Goal: Task Accomplishment & Management: Complete application form

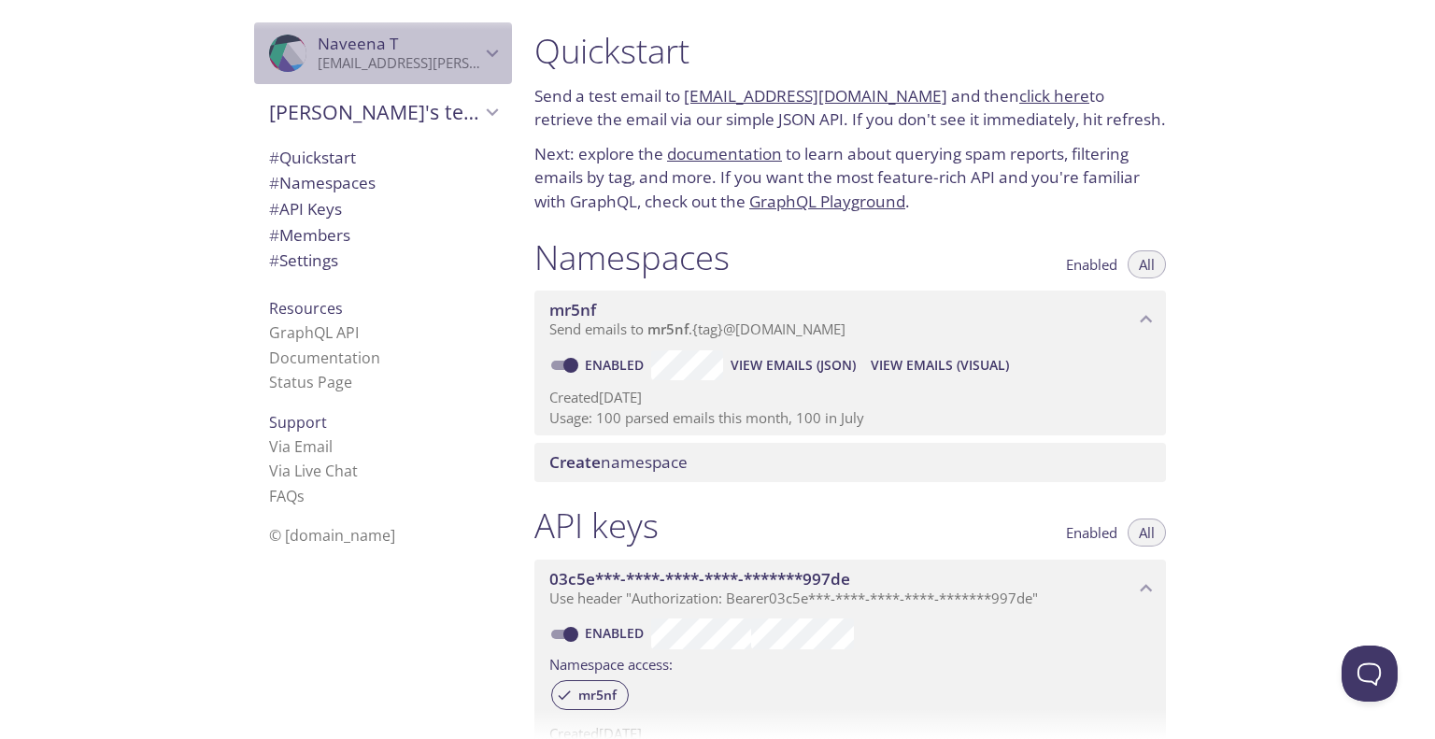
click at [364, 47] on span "Naveena T" at bounding box center [358, 43] width 80 height 21
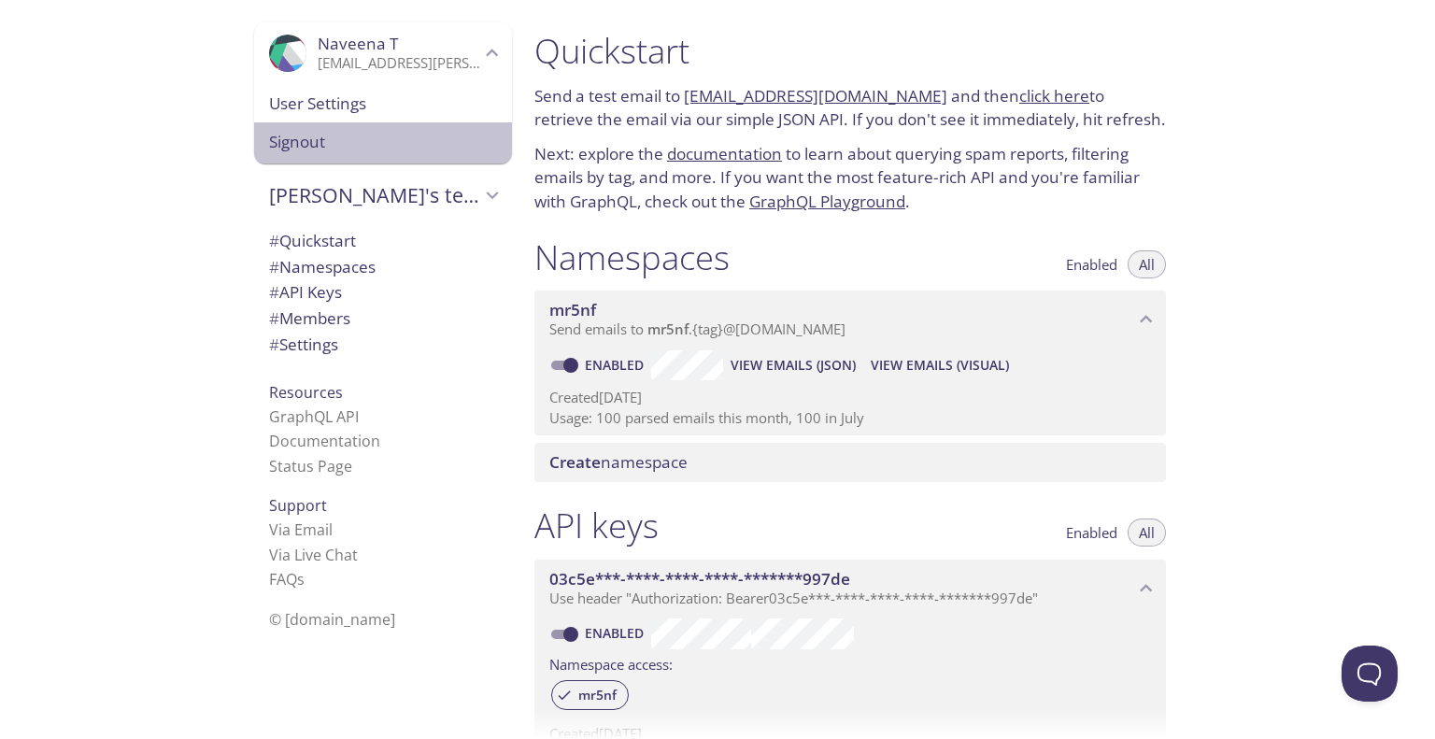
click at [316, 139] on span "Signout" at bounding box center [383, 142] width 228 height 24
click at [387, 141] on span "Signout" at bounding box center [383, 142] width 228 height 24
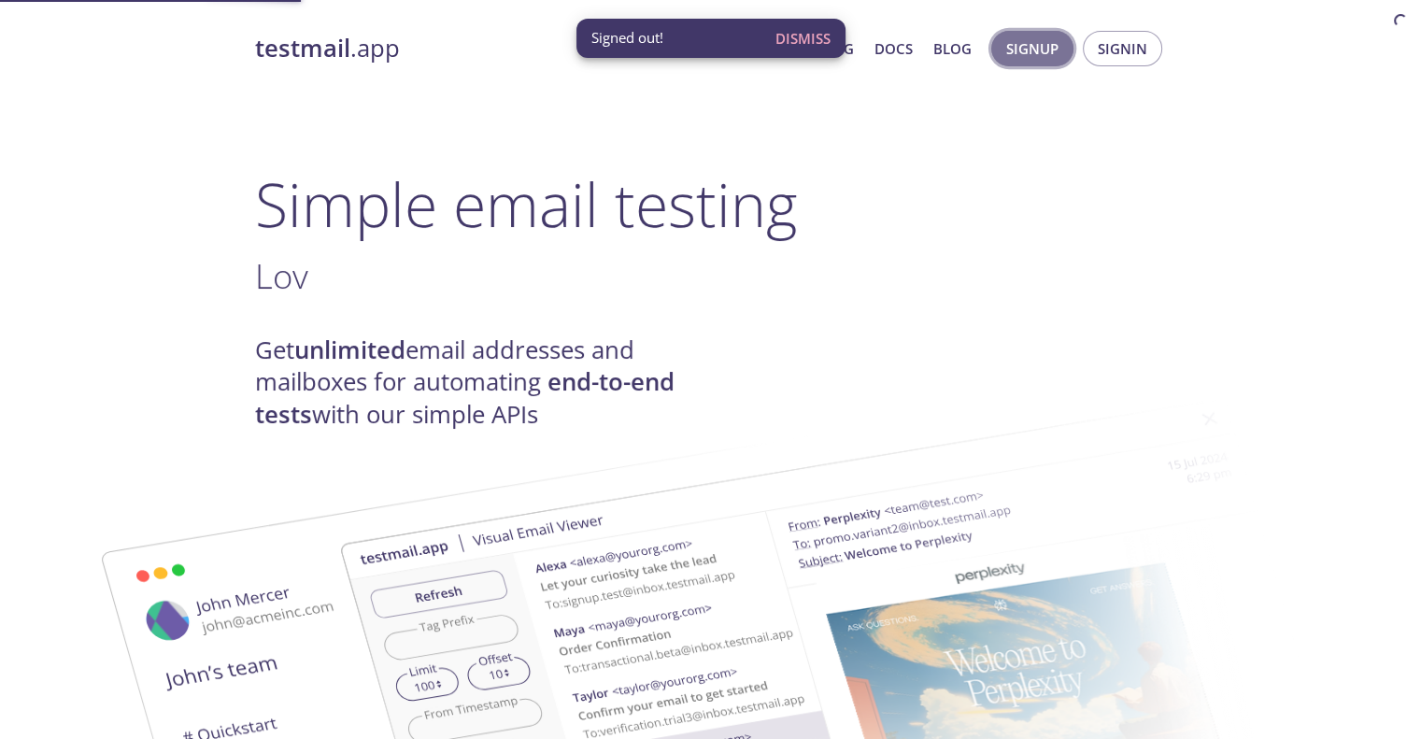
click at [1053, 53] on span "Signup" at bounding box center [1032, 48] width 52 height 24
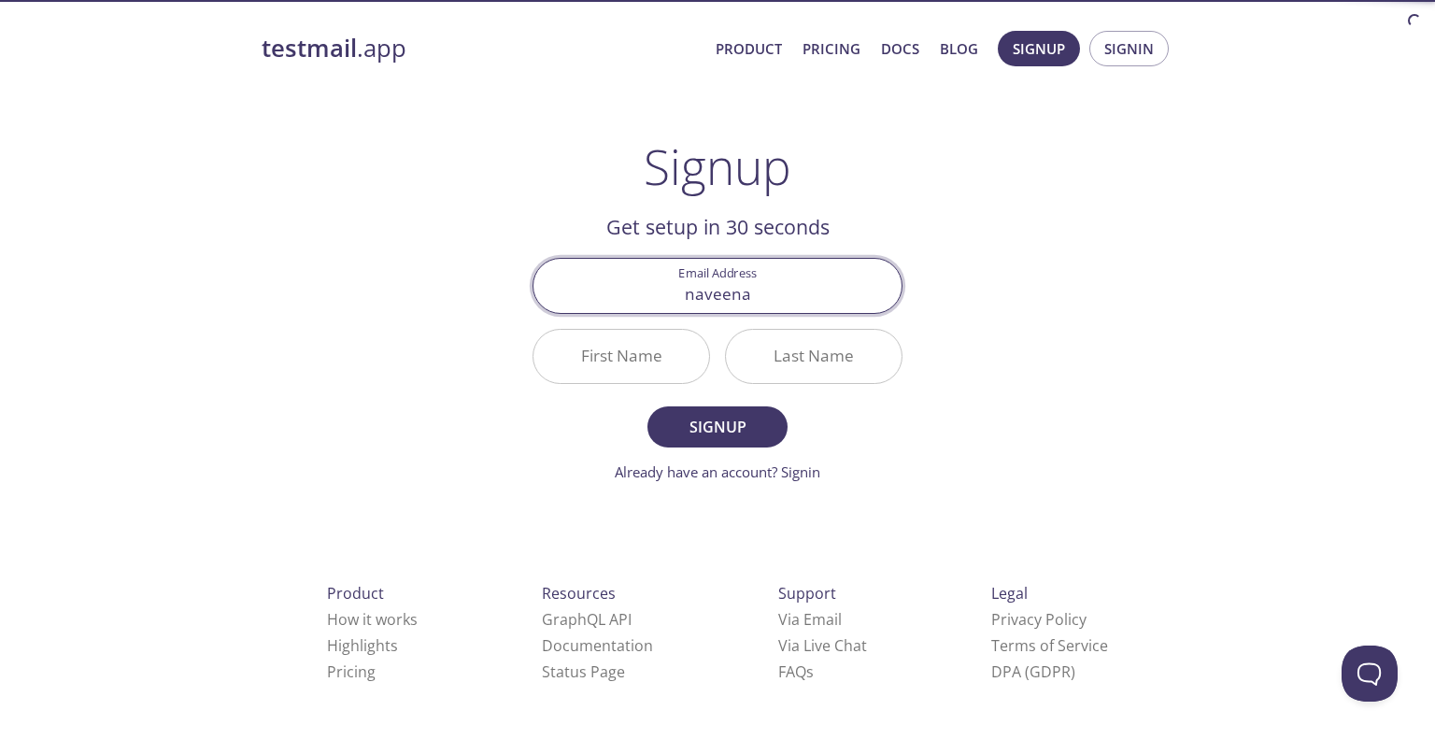
type input "[EMAIL_ADDRESS][PERSON_NAME][DOMAIN_NAME]"
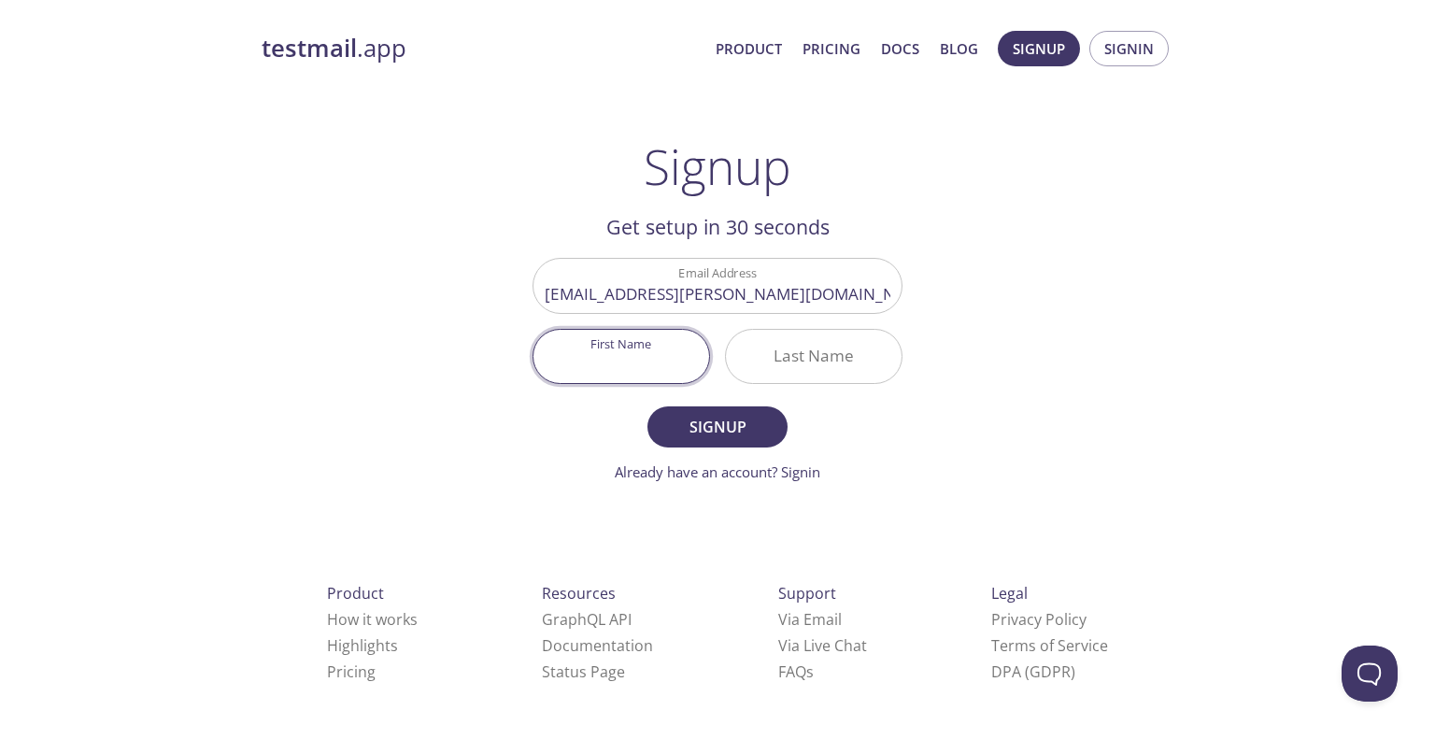
click at [646, 377] on input "First Name" at bounding box center [621, 356] width 176 height 53
type input "Naveena"
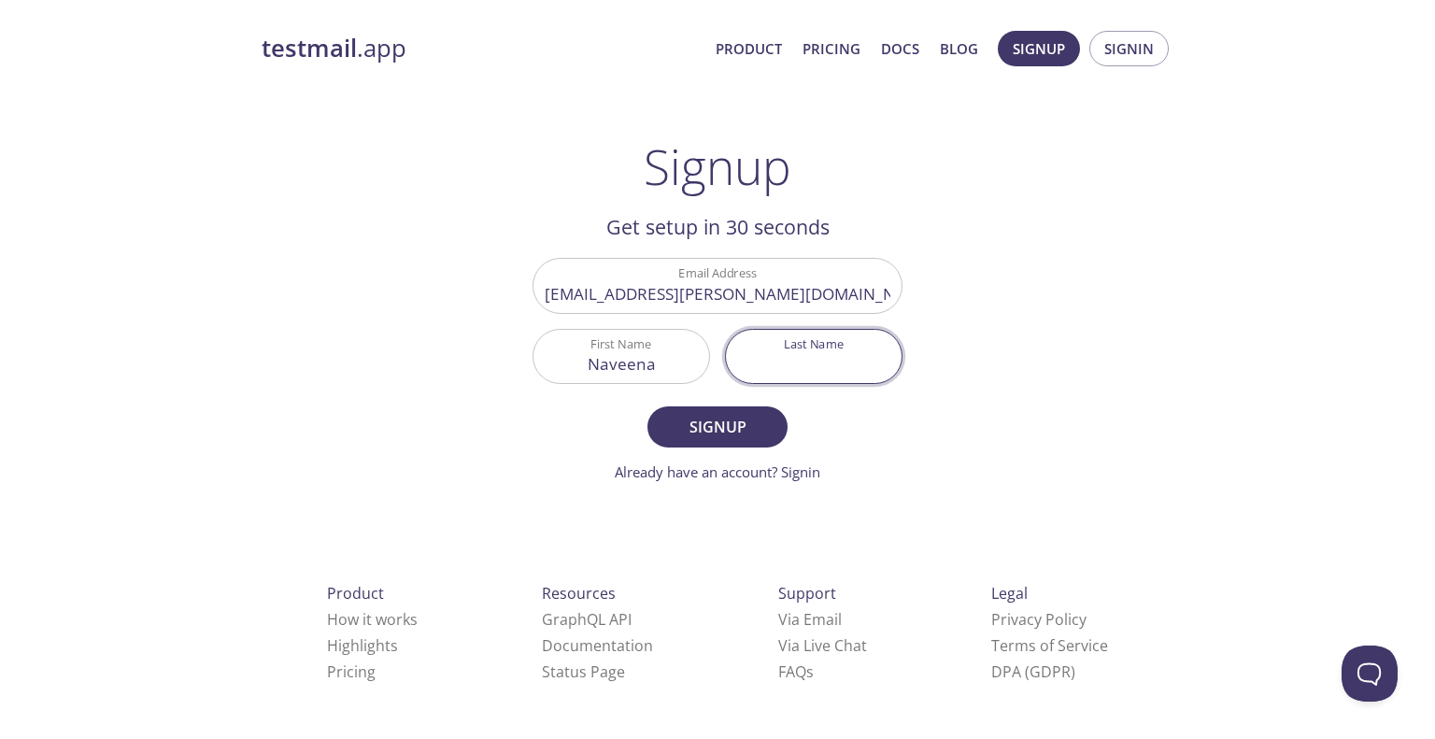
click at [827, 368] on input "Last Name" at bounding box center [814, 356] width 176 height 53
type input "T"
click at [757, 448] on form "Email Address [EMAIL_ADDRESS][PERSON_NAME][DOMAIN_NAME] First Name [PERSON_NAME…" at bounding box center [717, 370] width 370 height 224
click at [754, 442] on button "Signup" at bounding box center [717, 426] width 140 height 41
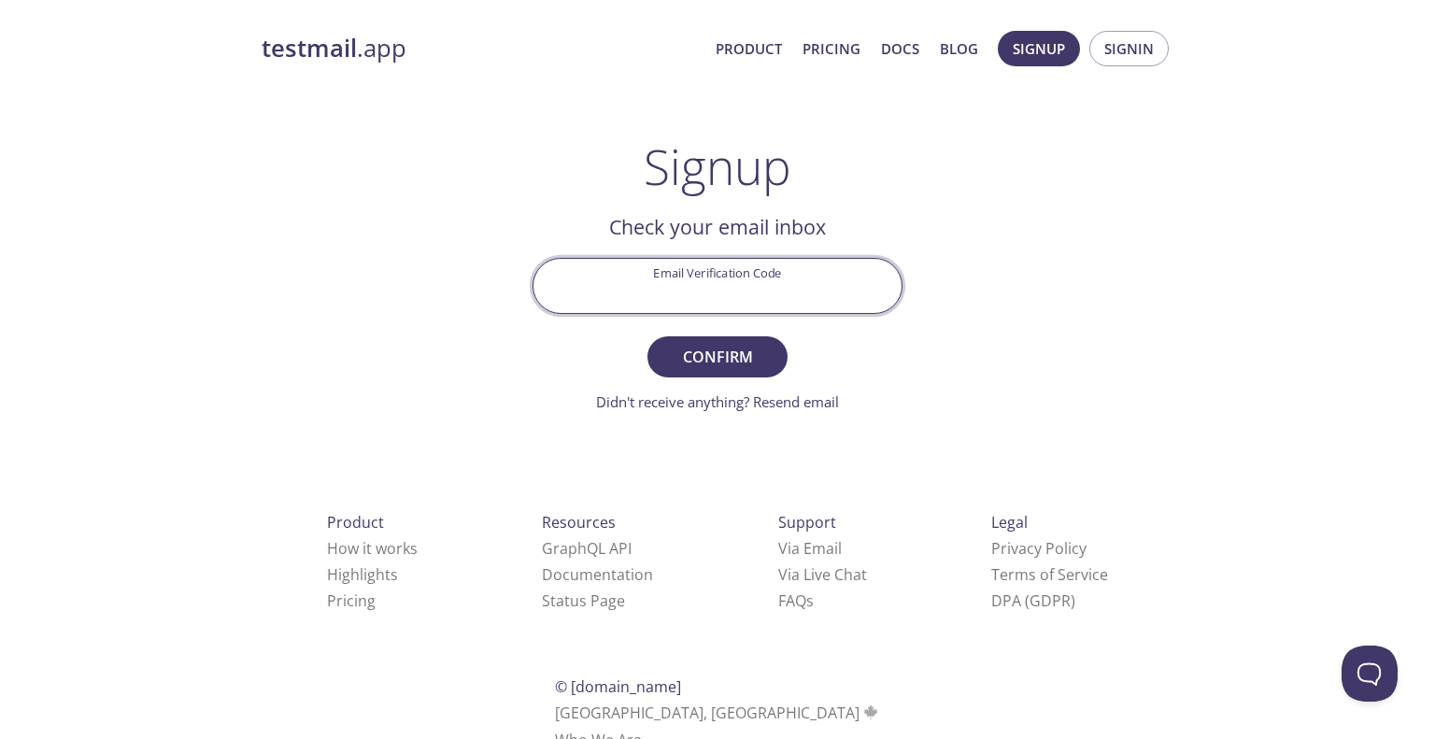
click at [713, 264] on input "Email Verification Code" at bounding box center [717, 285] width 368 height 53
type input "UEQEE25"
click at [723, 350] on span "Confirm" at bounding box center [717, 357] width 99 height 26
